Goal: Find specific page/section: Find specific page/section

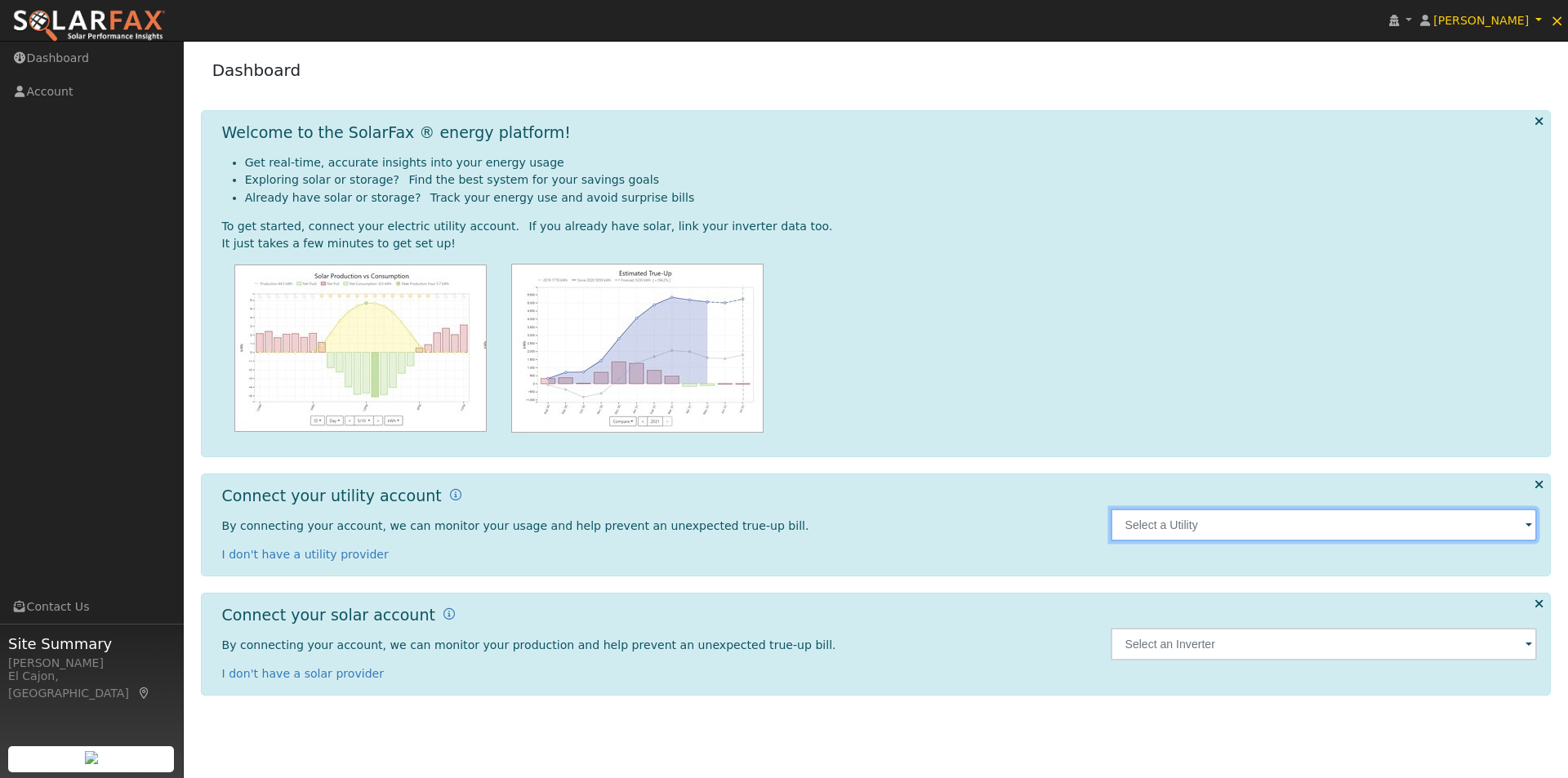
click at [1183, 522] on input "text" at bounding box center [1324, 525] width 427 height 33
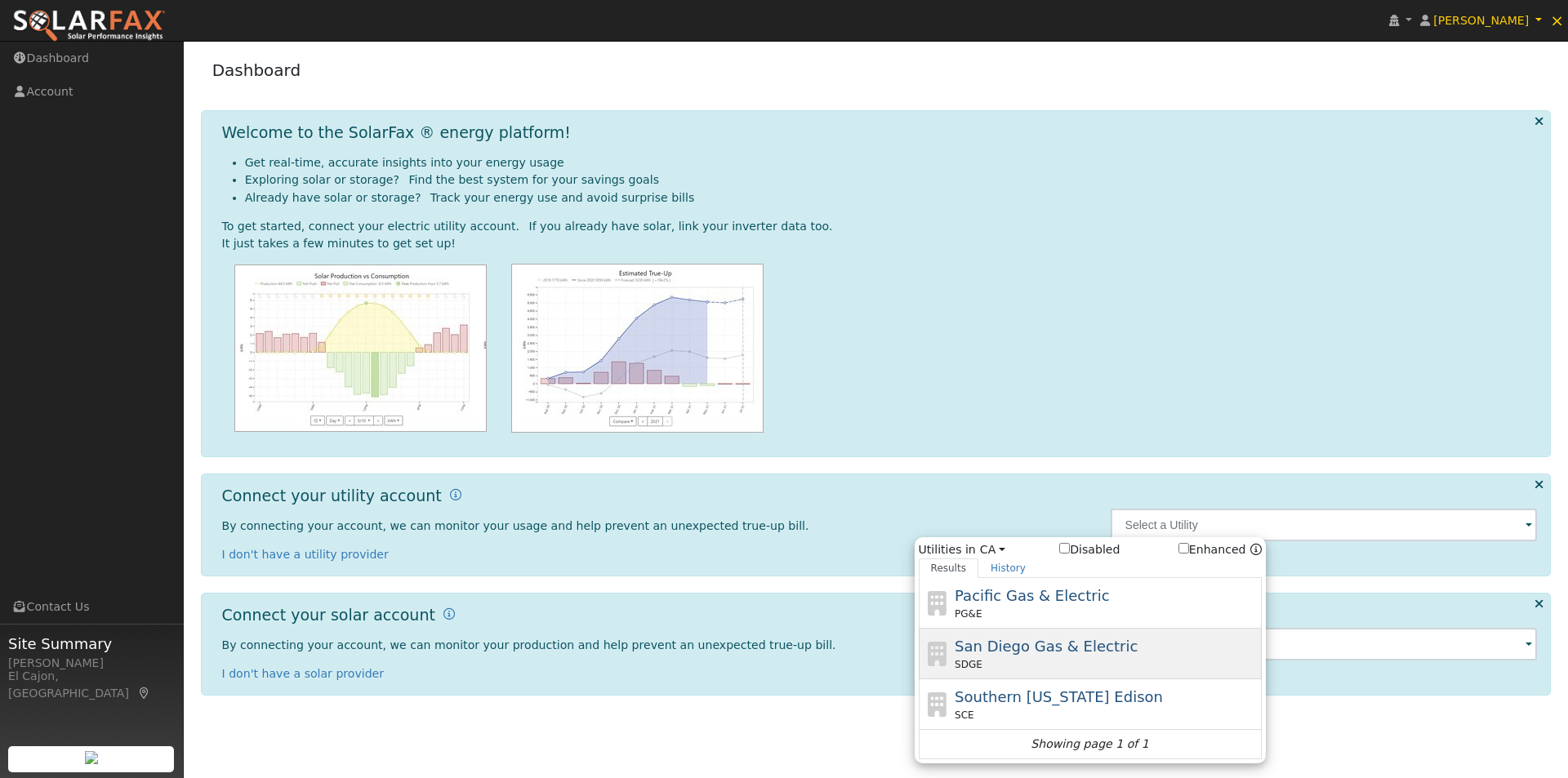
click at [965, 646] on span "San Diego Gas & Electric" at bounding box center [1046, 646] width 183 height 17
type input "SDGE"
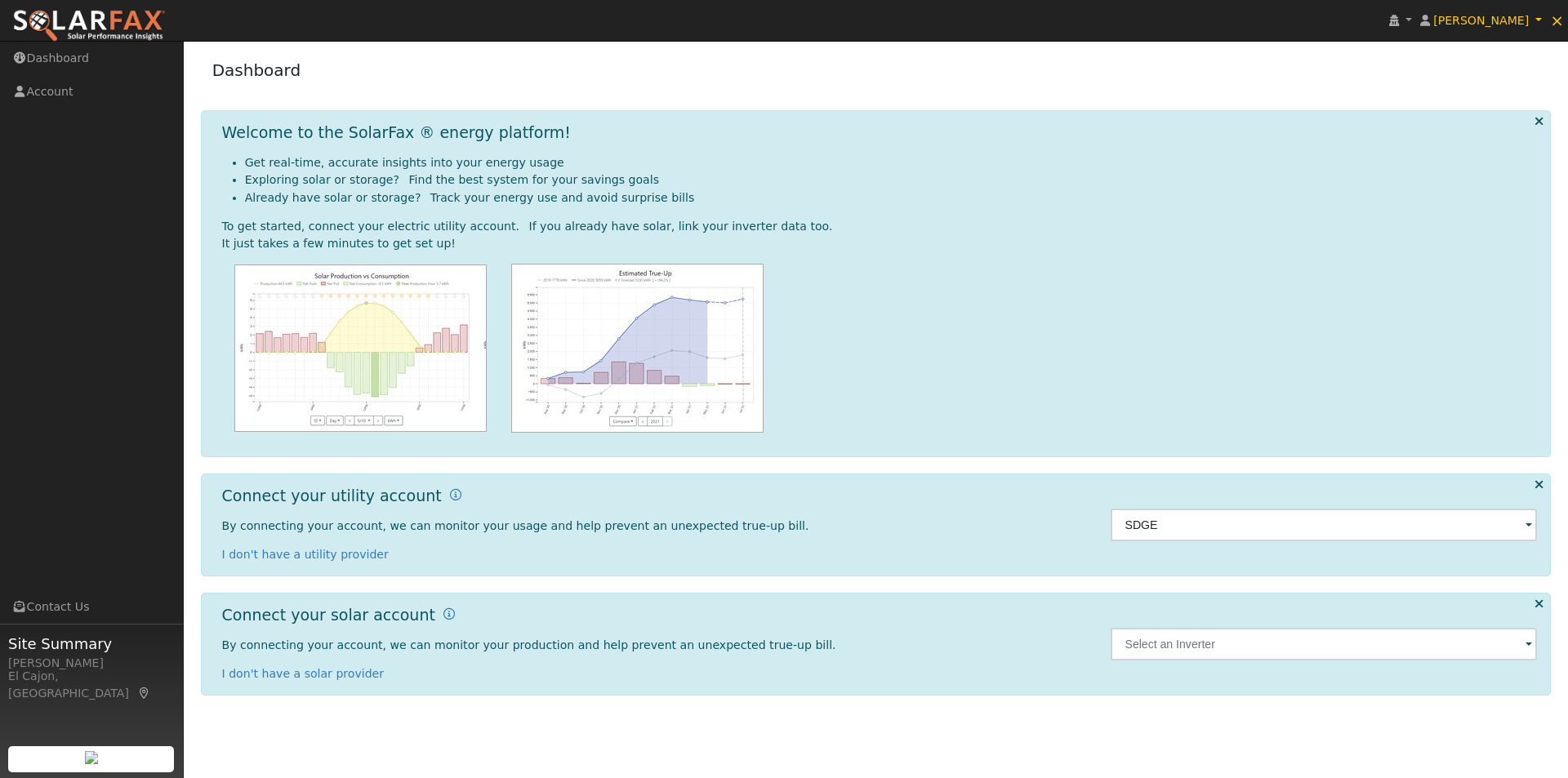
drag, startPoint x: 1185, startPoint y: 492, endPoint x: 1088, endPoint y: 492, distance: 97.0
click at [1181, 492] on div "SDGE" at bounding box center [1323, 524] width 444 height 77
click at [1171, 523] on input "SDGE" at bounding box center [1324, 525] width 427 height 33
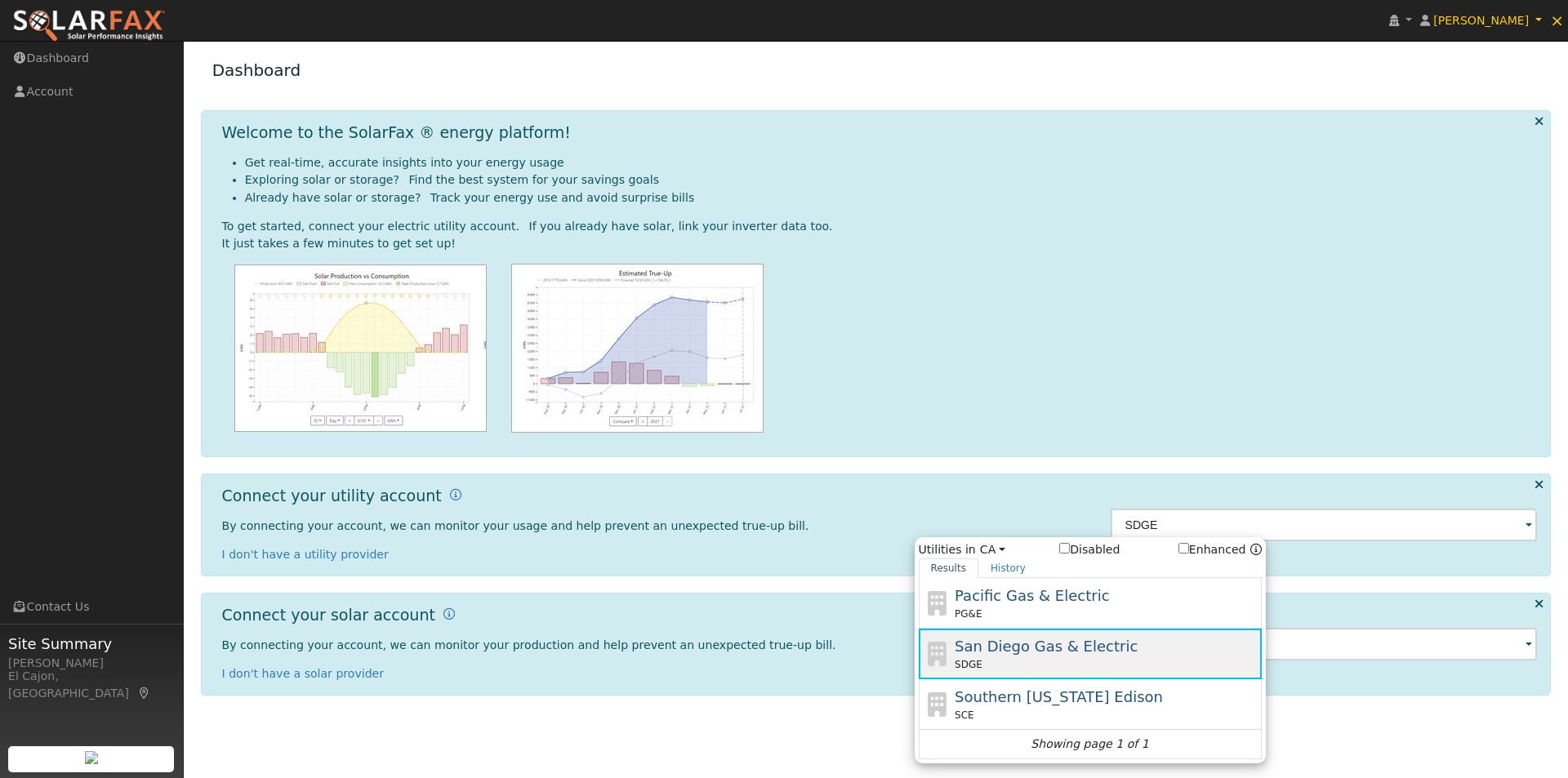
click at [1016, 646] on span "San Diego Gas & Electric" at bounding box center [1046, 646] width 183 height 17
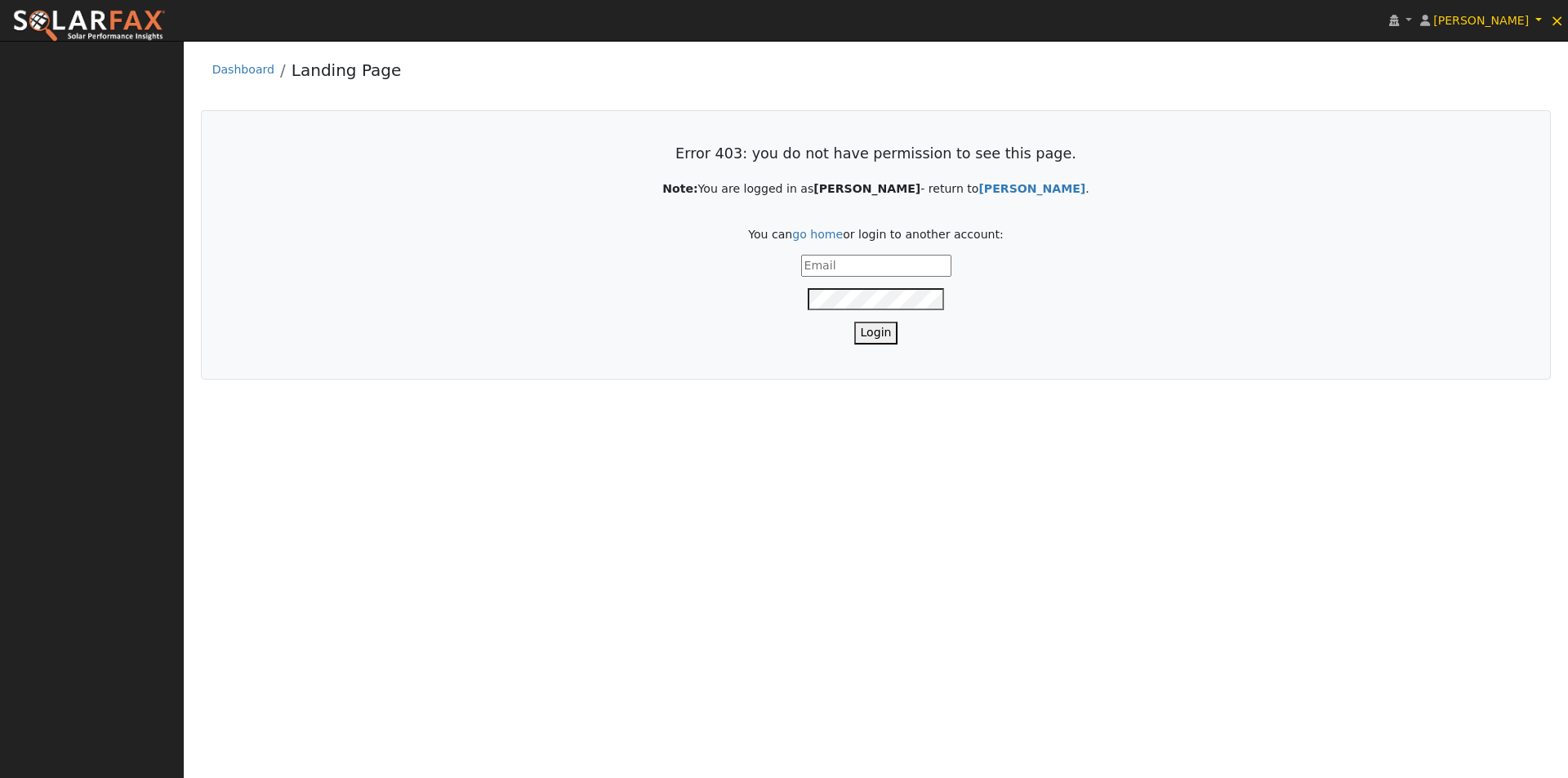
type input "[PERSON_NAME][EMAIL_ADDRESS][DOMAIN_NAME]"
click at [880, 335] on button "Login" at bounding box center [876, 332] width 44 height 22
